Goal: Check status

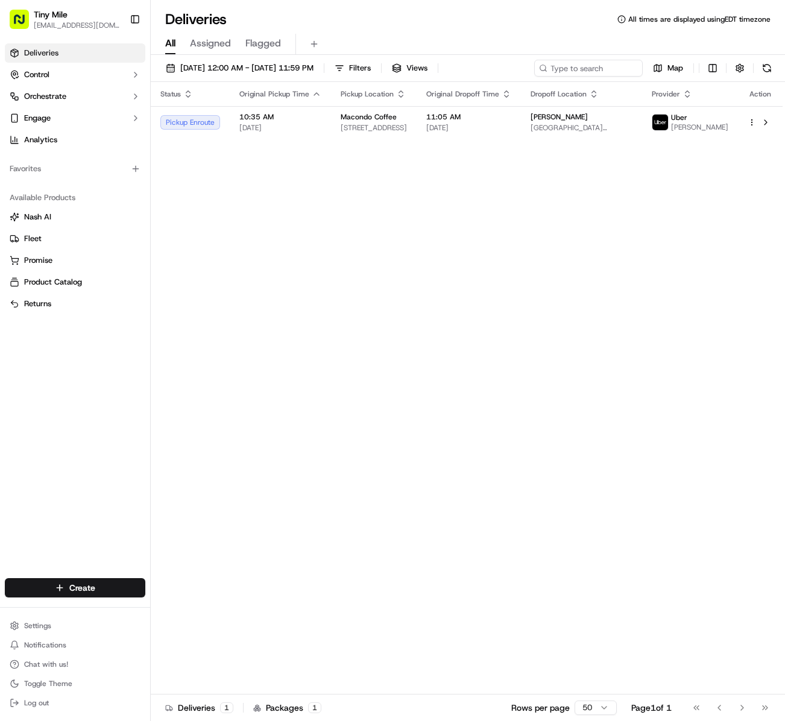
click at [500, 322] on div "Status Original Pickup Time Pickup Location Original Dropoff Time Dropoff Locat…" at bounding box center [467, 388] width 632 height 613
click at [769, 128] on button at bounding box center [766, 122] width 14 height 14
click at [475, 384] on div "Status Original Pickup Time Pickup Location Original Dropoff Time Dropoff Locat…" at bounding box center [467, 388] width 632 height 613
click at [423, 428] on div "Status Original Pickup Time Pickup Location Original Dropoff Time Dropoff Locat…" at bounding box center [467, 388] width 632 height 613
click at [406, 439] on div "Status Original Pickup Time Pickup Location Original Dropoff Time Dropoff Locat…" at bounding box center [467, 388] width 632 height 613
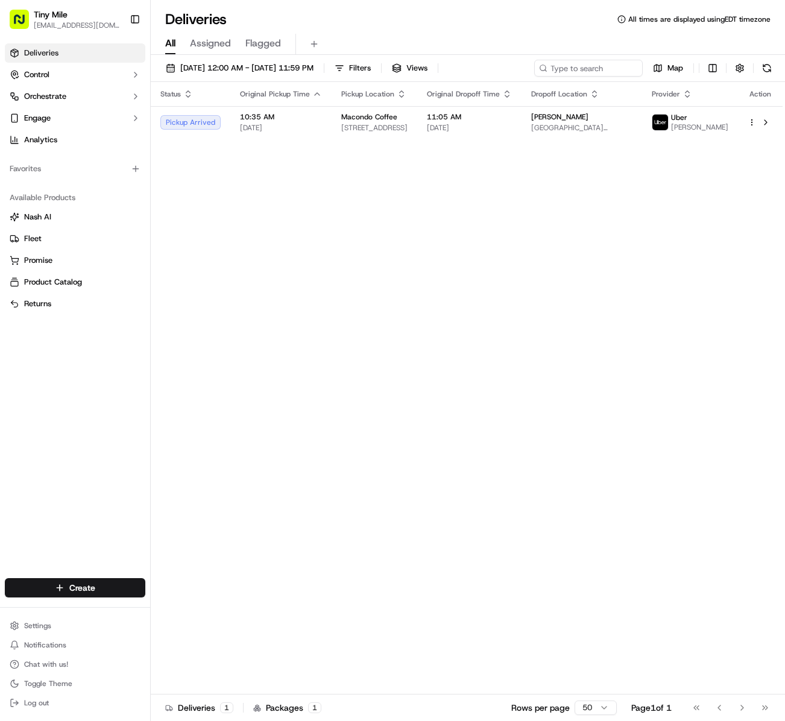
click at [467, 361] on div "Status Original Pickup Time Pickup Location Original Dropoff Time Dropoff Locat…" at bounding box center [467, 388] width 632 height 613
click at [369, 418] on div "Status Original Pickup Time Pickup Location Original Dropoff Time Dropoff Locat…" at bounding box center [467, 388] width 632 height 613
click at [638, 382] on div "Status Original Pickup Time Pickup Location Original Dropoff Time Dropoff Locat…" at bounding box center [467, 388] width 632 height 613
click at [765, 129] on button at bounding box center [766, 122] width 14 height 14
click at [496, 450] on div "Status Original Pickup Time Pickup Location Original Dropoff Time Dropoff Locat…" at bounding box center [467, 388] width 632 height 613
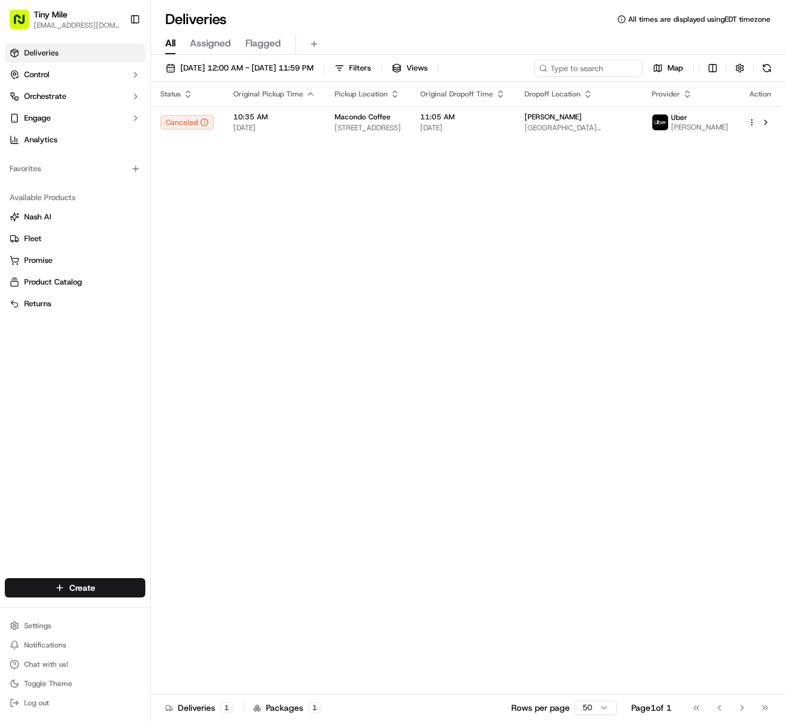
click at [444, 409] on div "Status Original Pickup Time Pickup Location Original Dropoff Time Dropoff Locat…" at bounding box center [467, 388] width 632 height 613
click at [376, 457] on div "Status Original Pickup Time Pickup Location Original Dropoff Time Dropoff Locat…" at bounding box center [467, 388] width 632 height 613
click at [449, 410] on div "Status Original Pickup Time Pickup Location Original Dropoff Time Dropoff Locat…" at bounding box center [467, 388] width 632 height 613
click at [643, 339] on div "Status Original Pickup Time Pickup Location Original Dropoff Time Dropoff Locat…" at bounding box center [467, 388] width 632 height 613
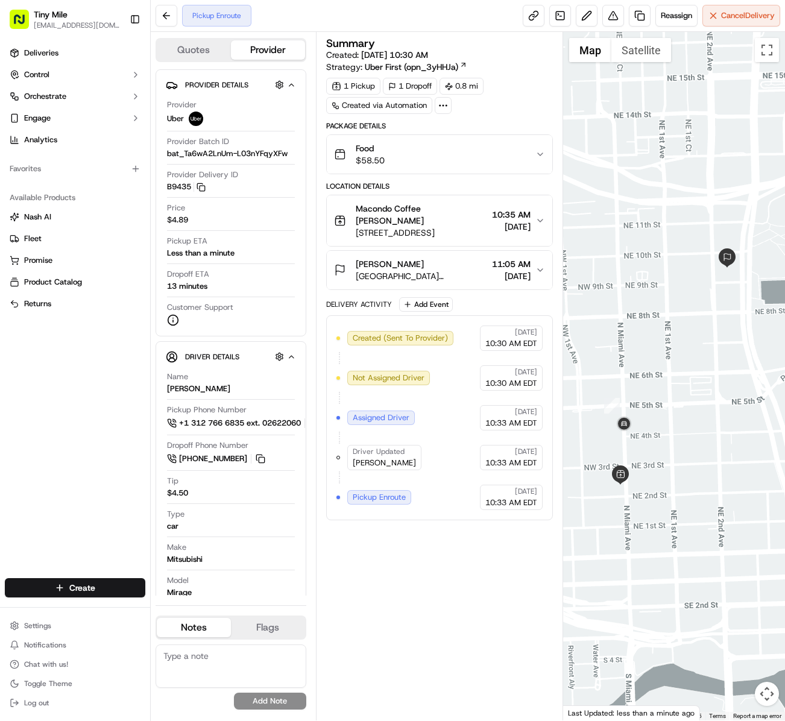
click at [440, 610] on div "Summary Created: 09/20/2025 10:30 AM Strategy: Uber First (opn_3yHHJa) 1 Pickup…" at bounding box center [439, 376] width 227 height 677
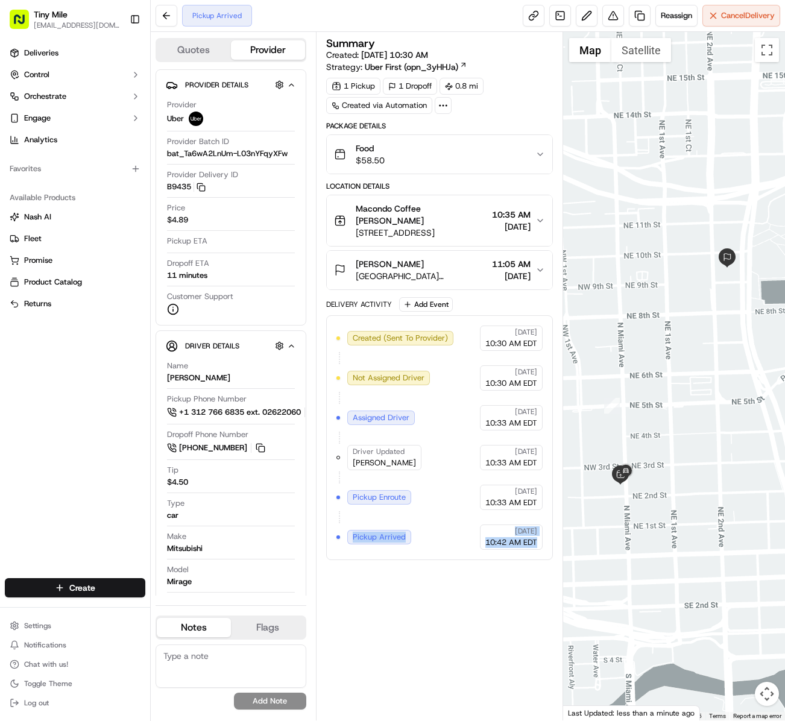
click at [446, 616] on div "Summary Created: 09/20/2025 10:30 AM Strategy: Uber First (opn_3yHHJa) 1 Pickup…" at bounding box center [439, 376] width 227 height 677
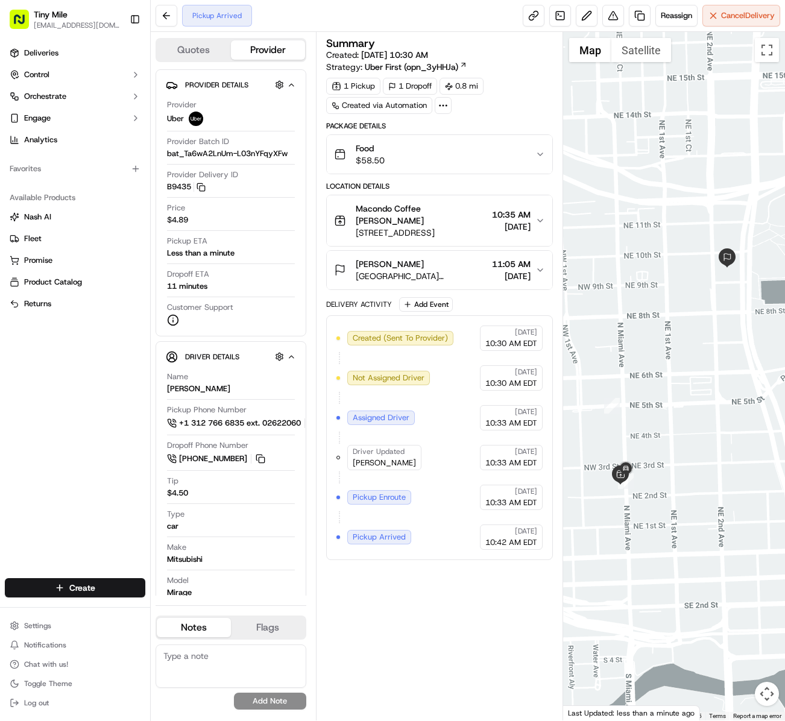
click at [446, 658] on div "Summary Created: 09/20/2025 10:30 AM Strategy: Uber First (opn_3yHHJa) 1 Pickup…" at bounding box center [439, 376] width 227 height 677
click at [426, 638] on div "Summary Created: 09/20/2025 10:30 AM Strategy: Uber First (opn_3yHHJa) 1 Pickup…" at bounding box center [439, 376] width 227 height 677
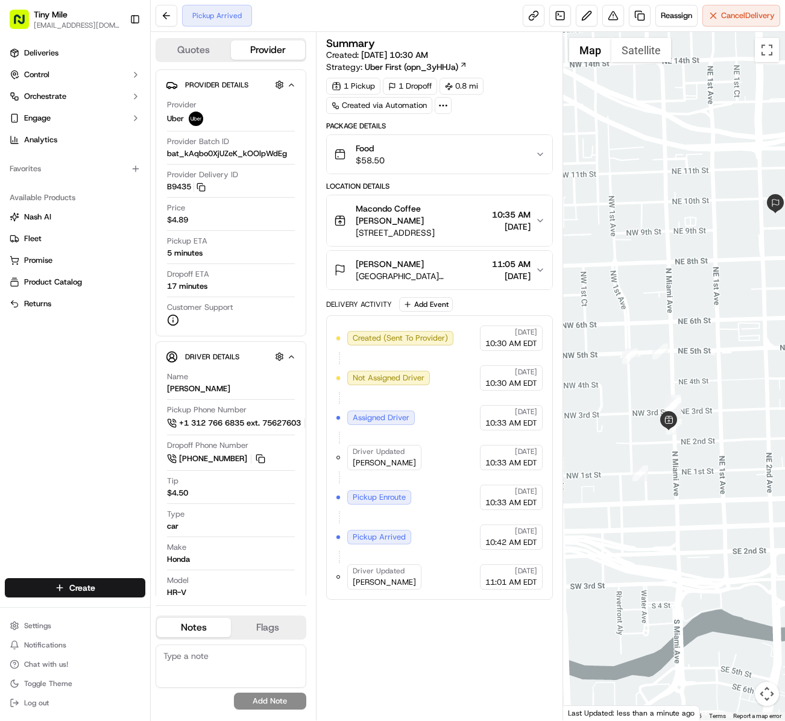
drag, startPoint x: 691, startPoint y: 361, endPoint x: 708, endPoint y: 321, distance: 43.2
click at [708, 321] on div at bounding box center [674, 376] width 222 height 689
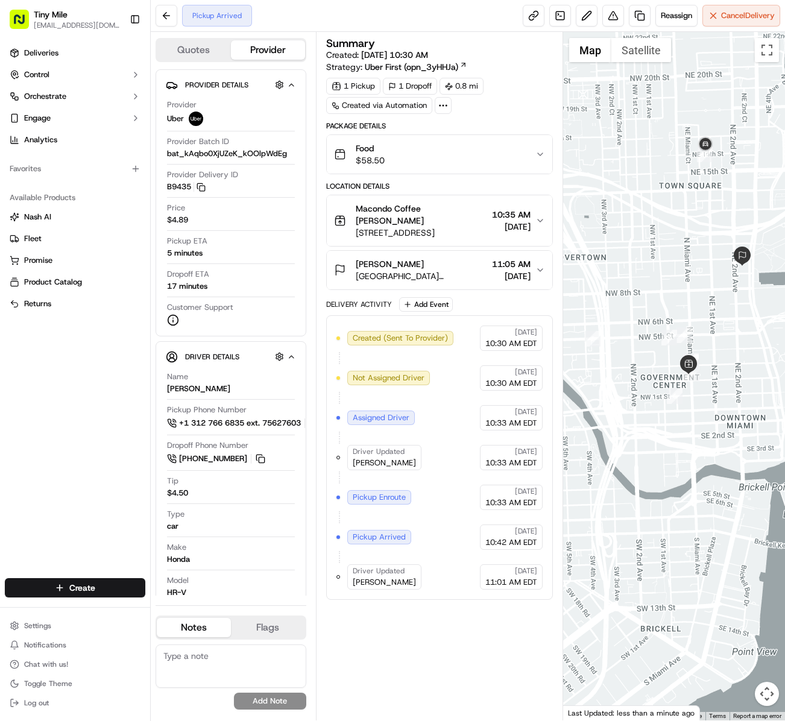
click at [646, 563] on div at bounding box center [674, 376] width 222 height 689
click at [675, 525] on div at bounding box center [674, 376] width 222 height 689
